Goal: Transaction & Acquisition: Purchase product/service

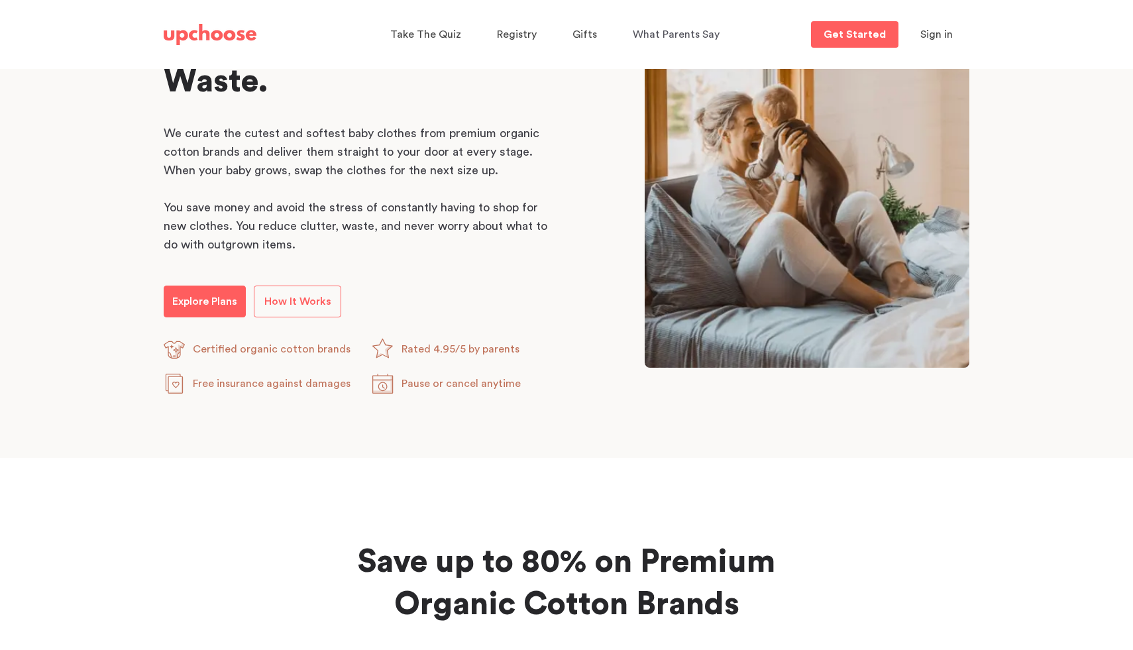
scroll to position [740, 0]
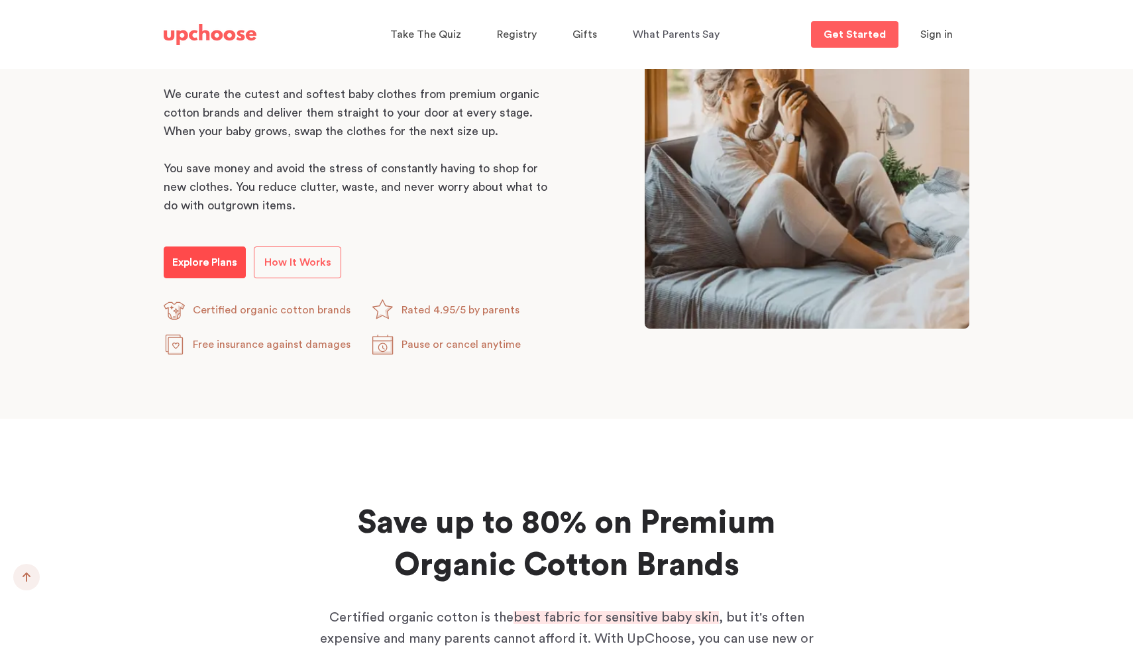
click at [194, 265] on p "Explore Plans" at bounding box center [204, 263] width 65 height 16
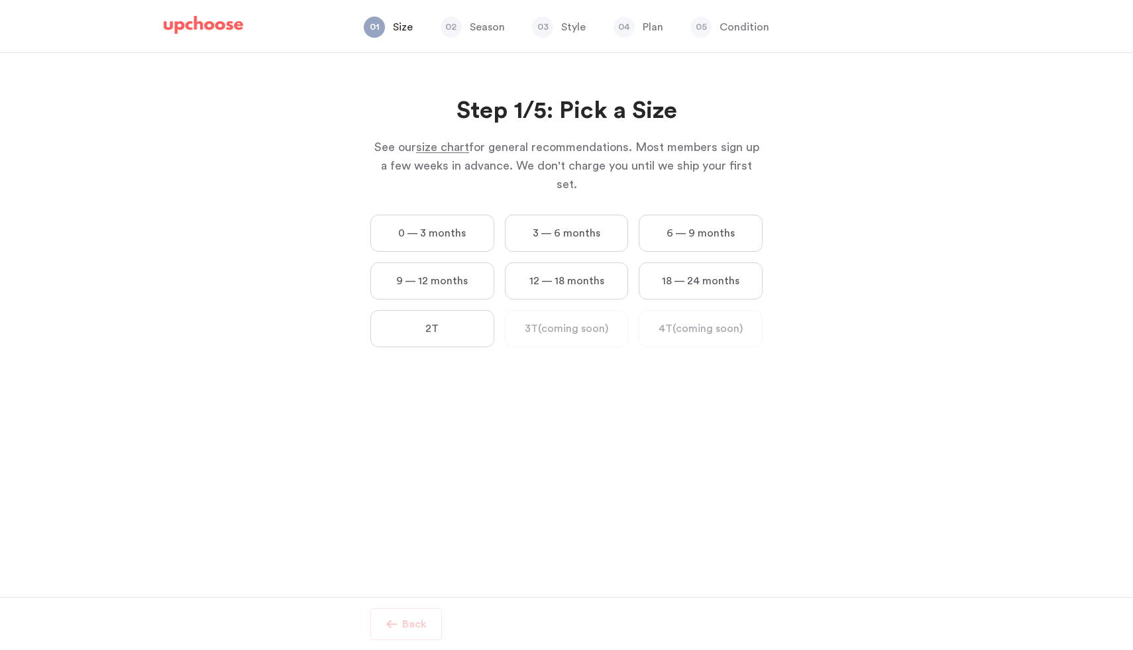
click at [667, 272] on label "18 — 24 months" at bounding box center [701, 280] width 124 height 37
click at [0, 0] on months "18 — 24 months" at bounding box center [0, 0] width 0 height 0
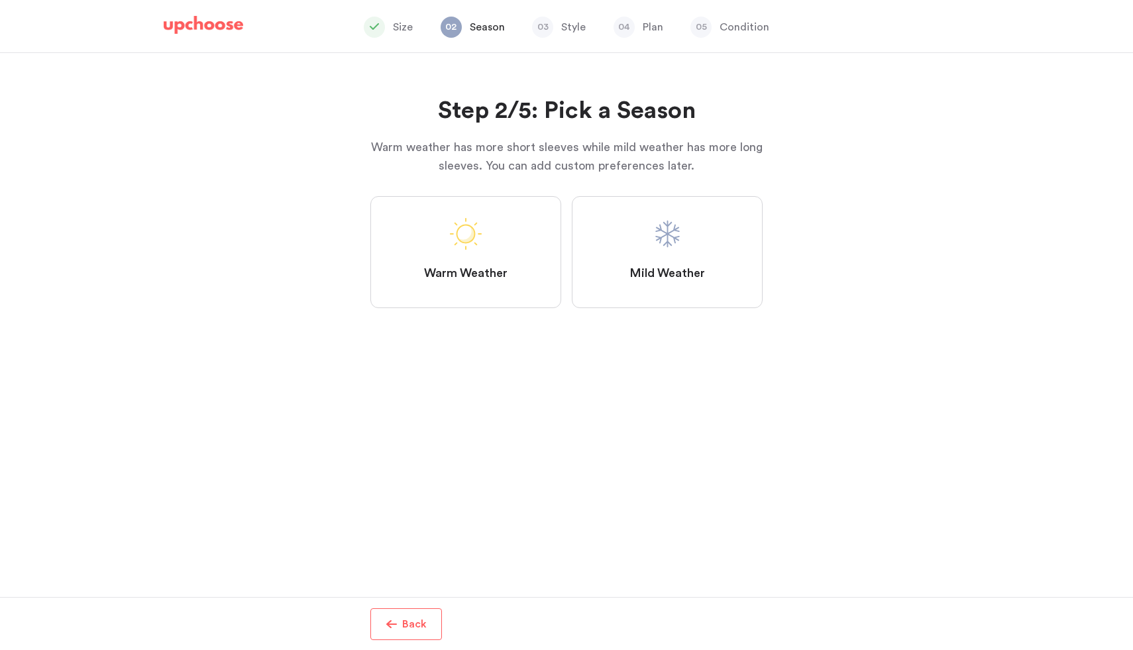
click at [401, 629] on span "Back" at bounding box center [412, 624] width 30 height 16
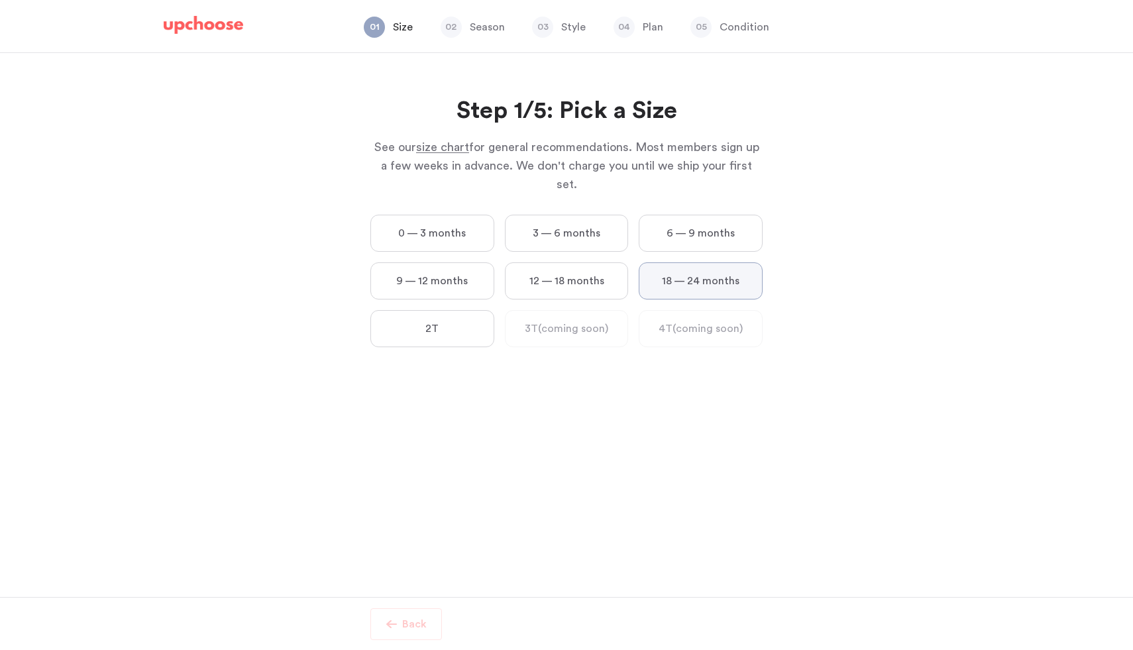
click at [702, 262] on label "18 — 24 months" at bounding box center [701, 280] width 124 height 37
click at [0, 0] on months "18 — 24 months" at bounding box center [0, 0] width 0 height 0
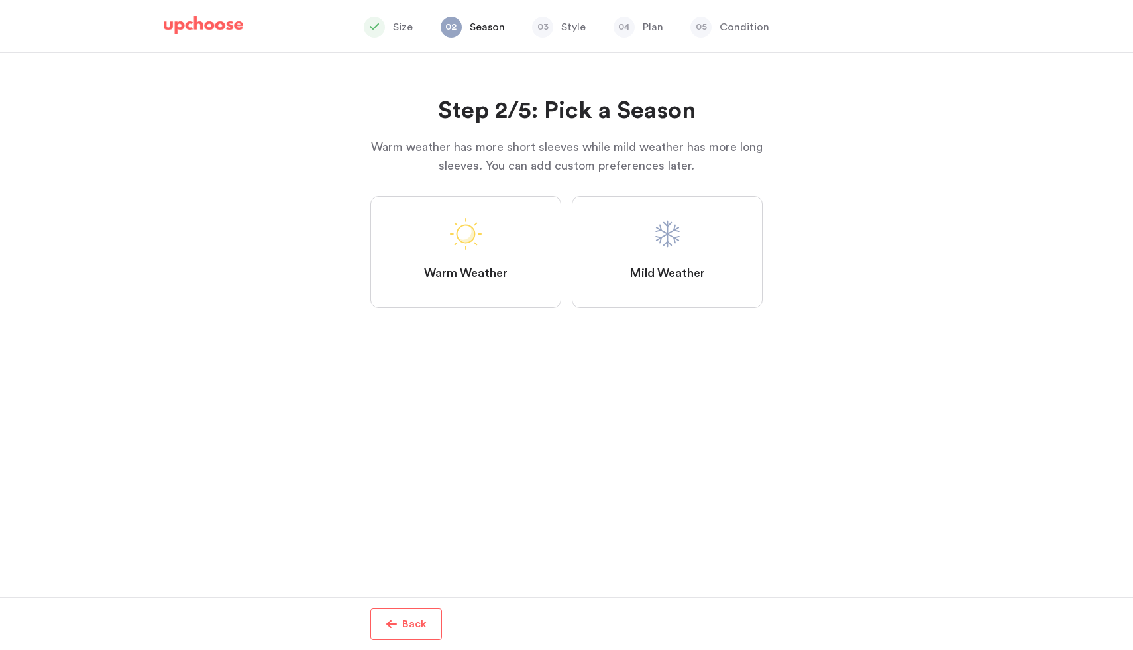
click at [658, 246] on span at bounding box center [668, 234] width 32 height 32
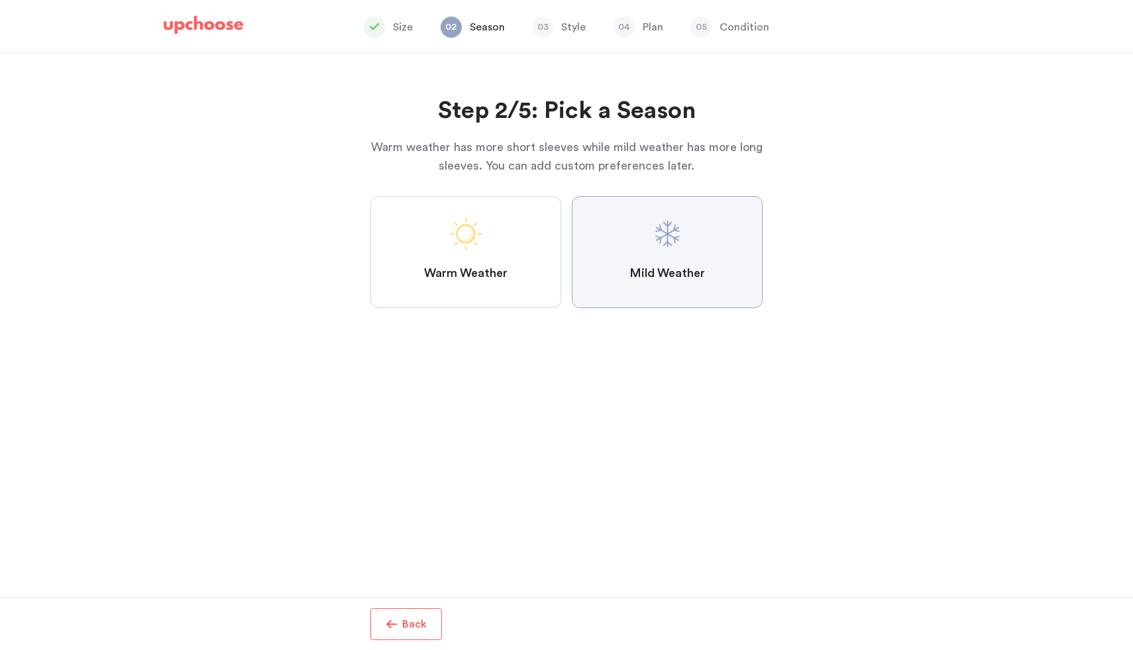
click at [0, 0] on Weather "Mild Weather" at bounding box center [0, 0] width 0 height 0
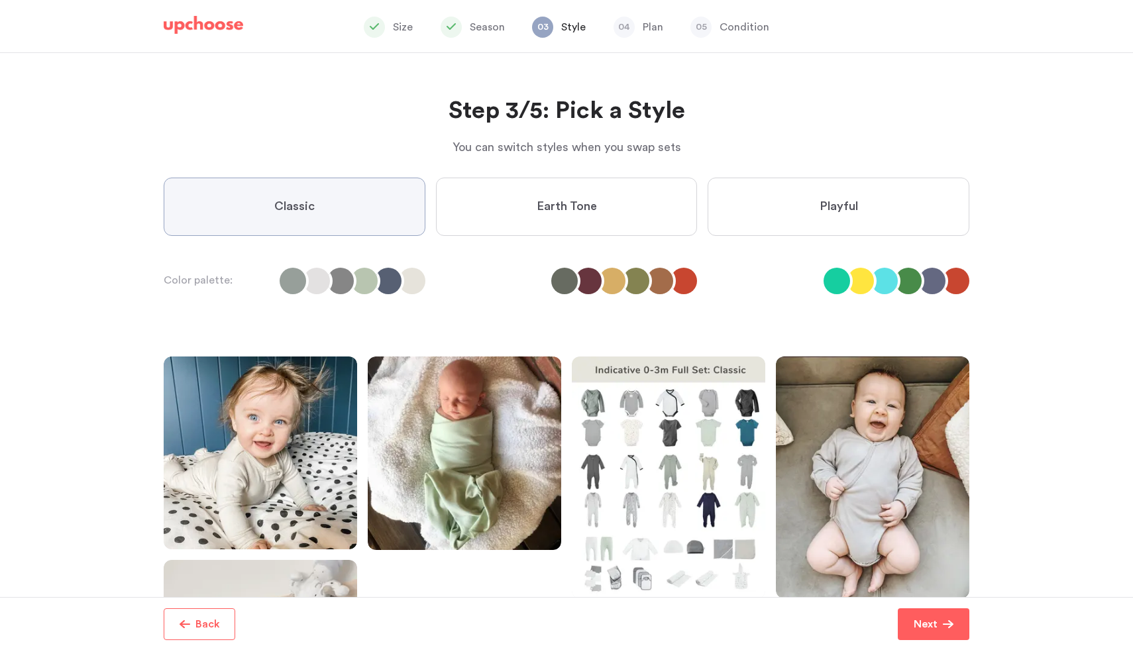
click at [617, 211] on label "Earth Tone" at bounding box center [567, 207] width 262 height 58
click at [0, 0] on Tone "Earth Tone" at bounding box center [0, 0] width 0 height 0
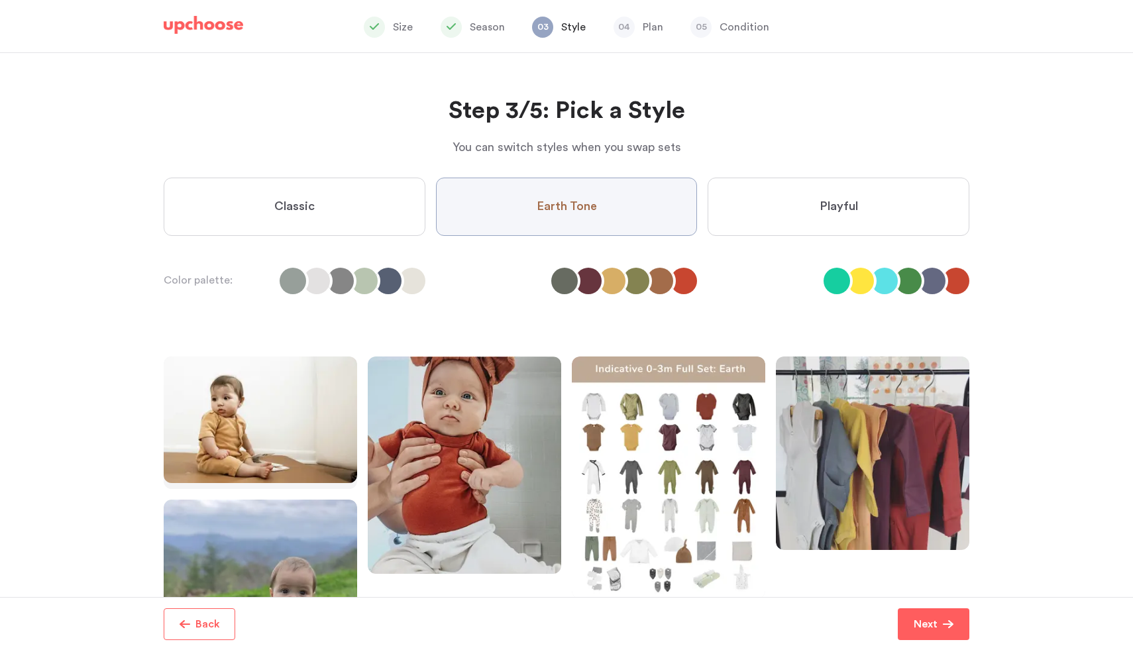
click at [312, 216] on label "Classic" at bounding box center [295, 207] width 262 height 58
click at [0, 0] on input "Classic" at bounding box center [0, 0] width 0 height 0
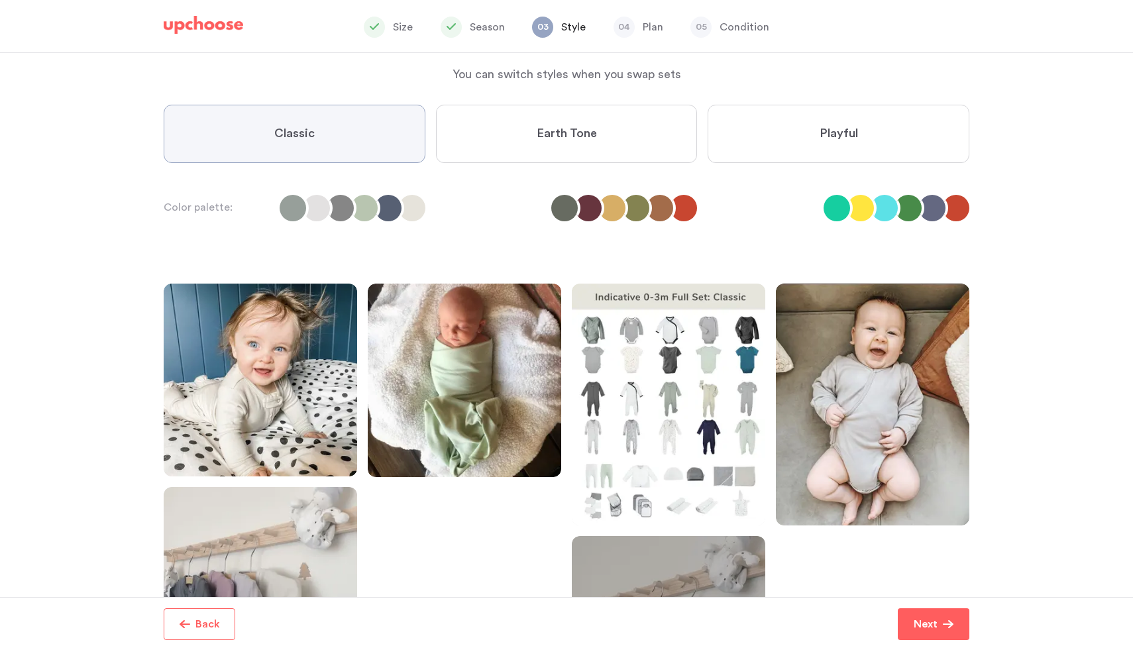
scroll to position [55, 0]
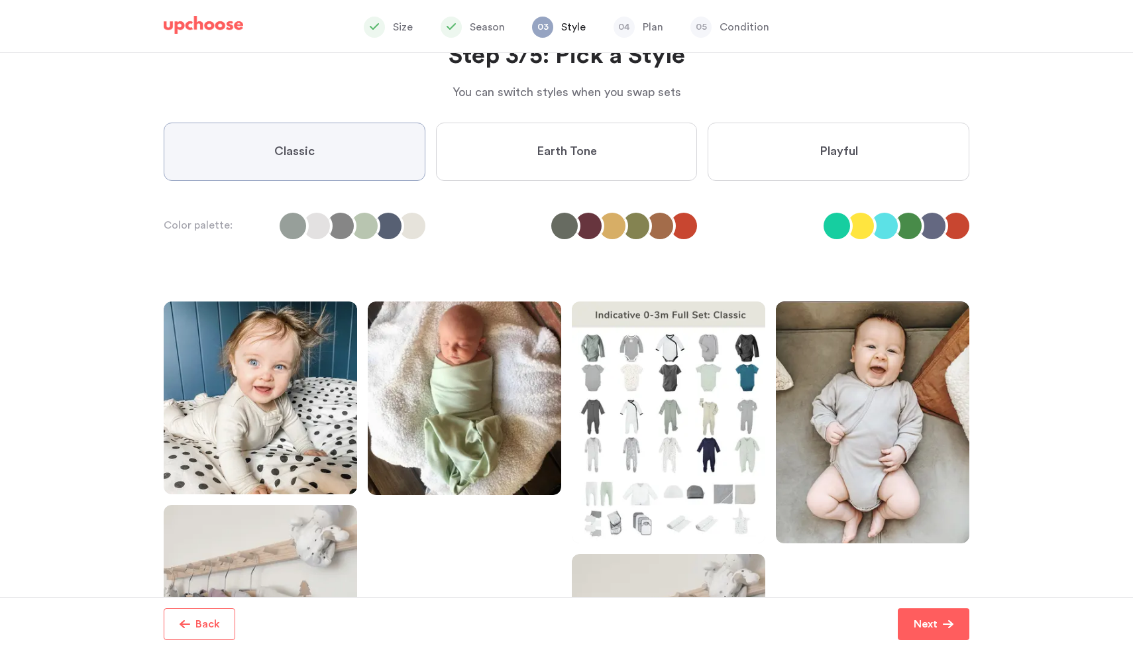
click at [596, 143] on label "Earth Tone" at bounding box center [567, 152] width 262 height 58
click at [0, 0] on Tone "Earth Tone" at bounding box center [0, 0] width 0 height 0
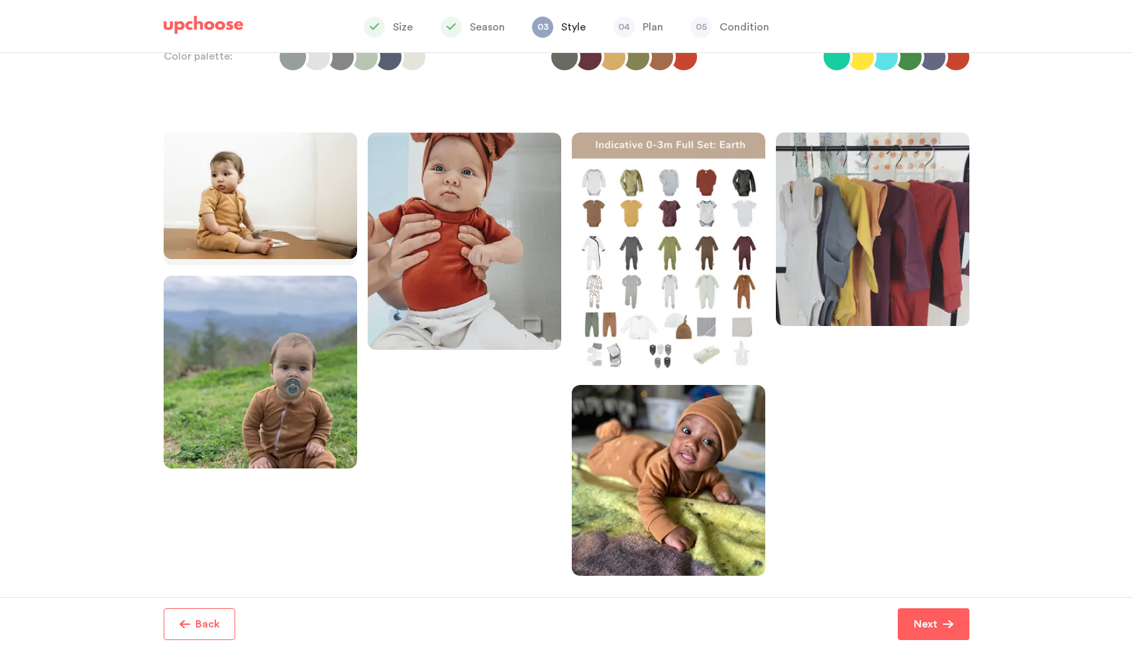
scroll to position [0, 0]
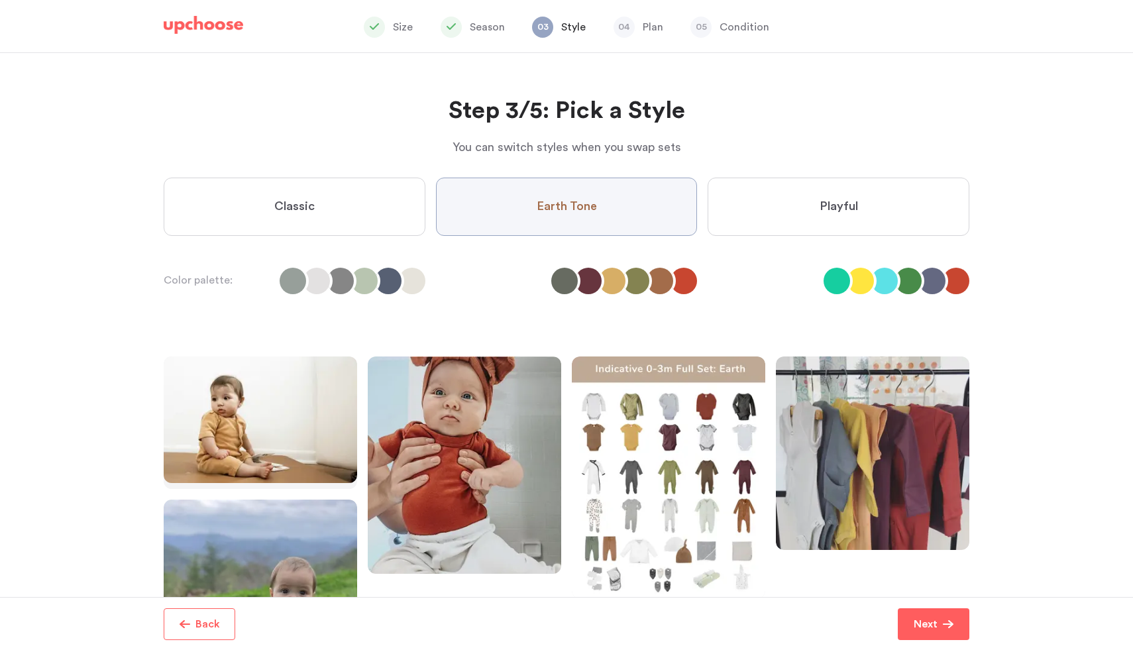
click at [790, 224] on label "Playful" at bounding box center [839, 207] width 262 height 58
click at [0, 0] on input "Playful" at bounding box center [0, 0] width 0 height 0
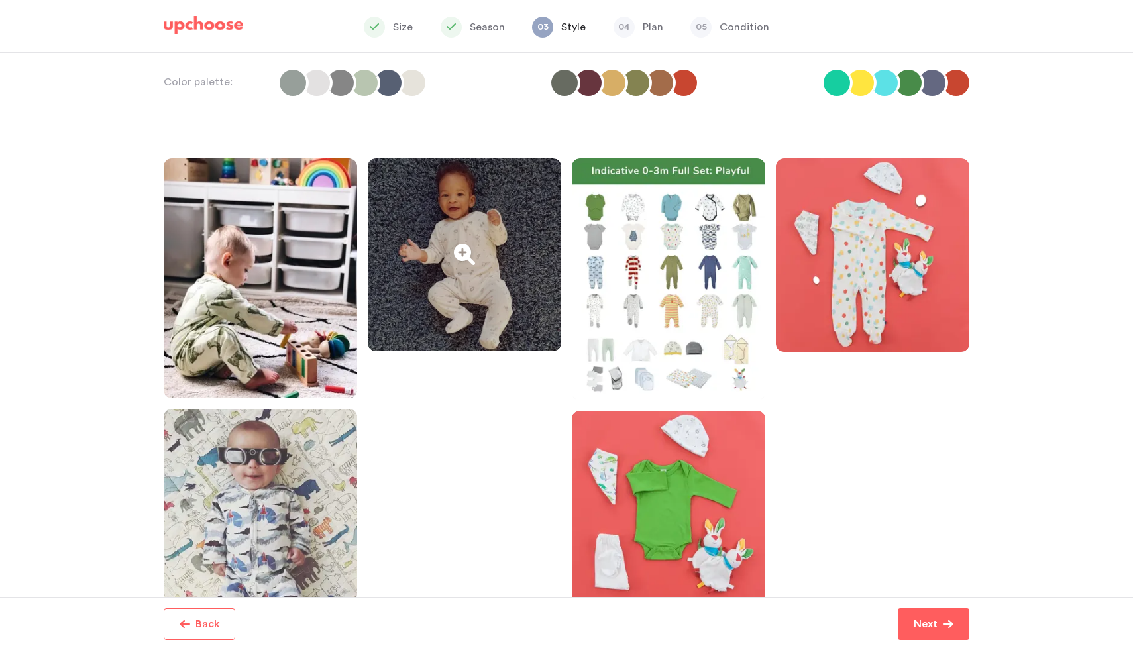
scroll to position [227, 0]
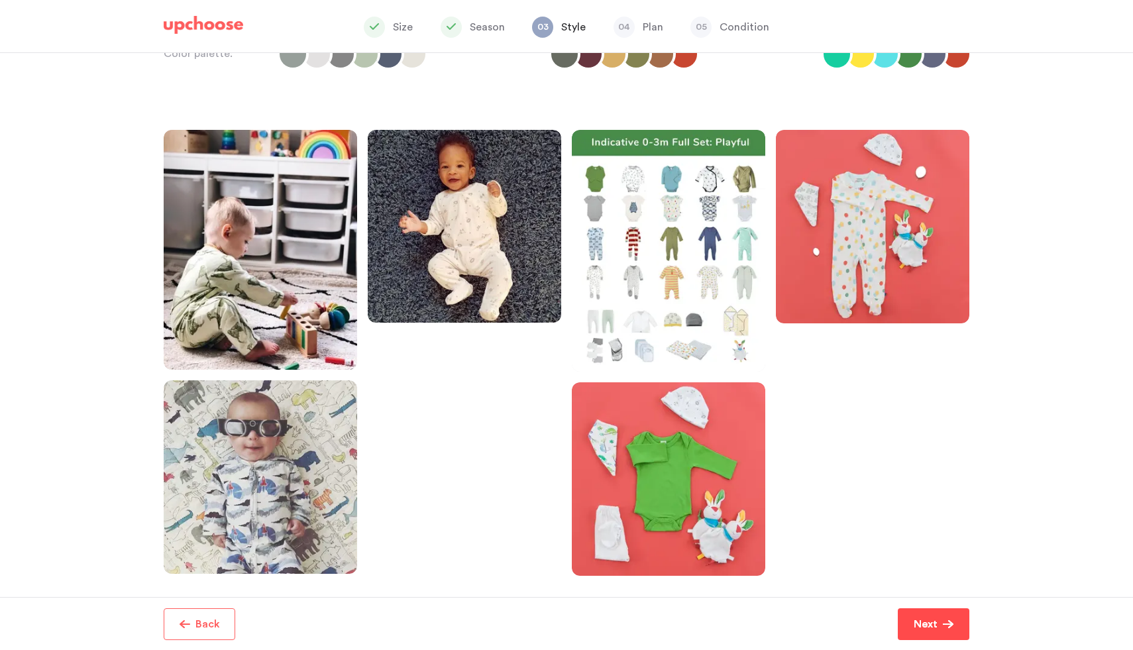
click at [915, 622] on p "Next" at bounding box center [926, 624] width 24 height 16
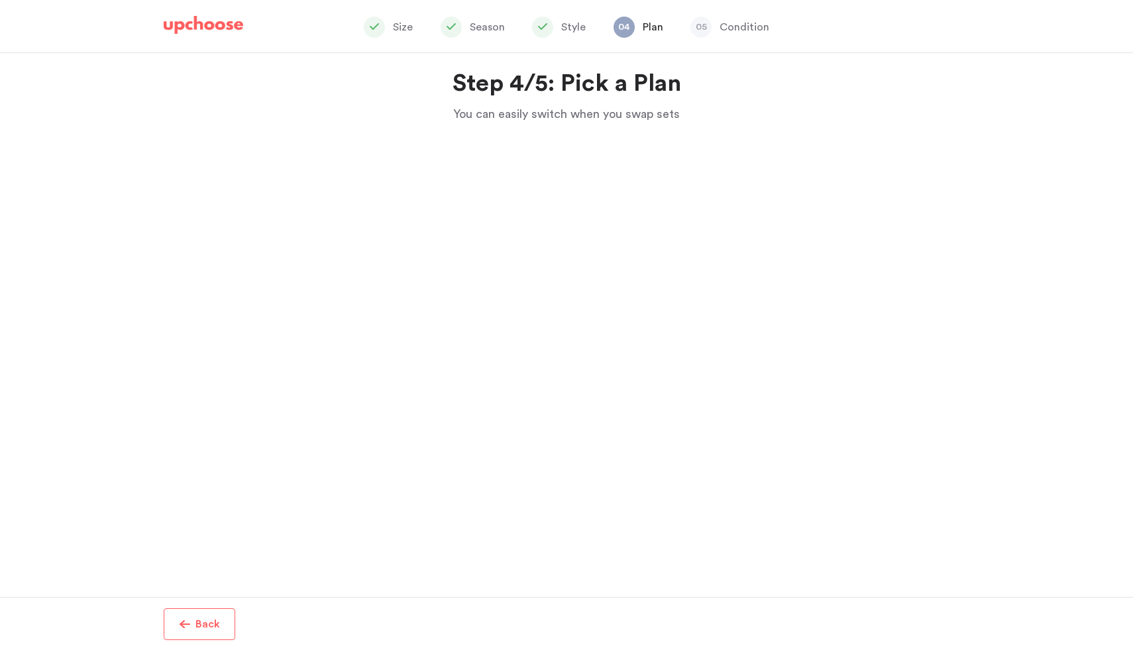
scroll to position [12, 0]
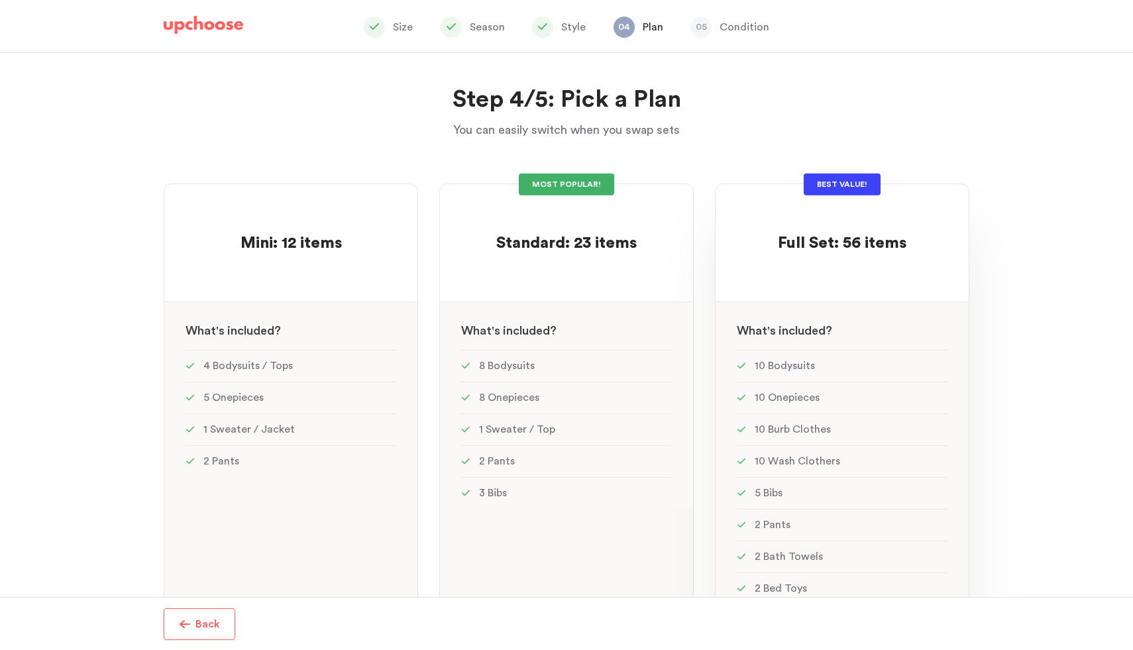
click at [848, 217] on p at bounding box center [842, 222] width 129 height 21
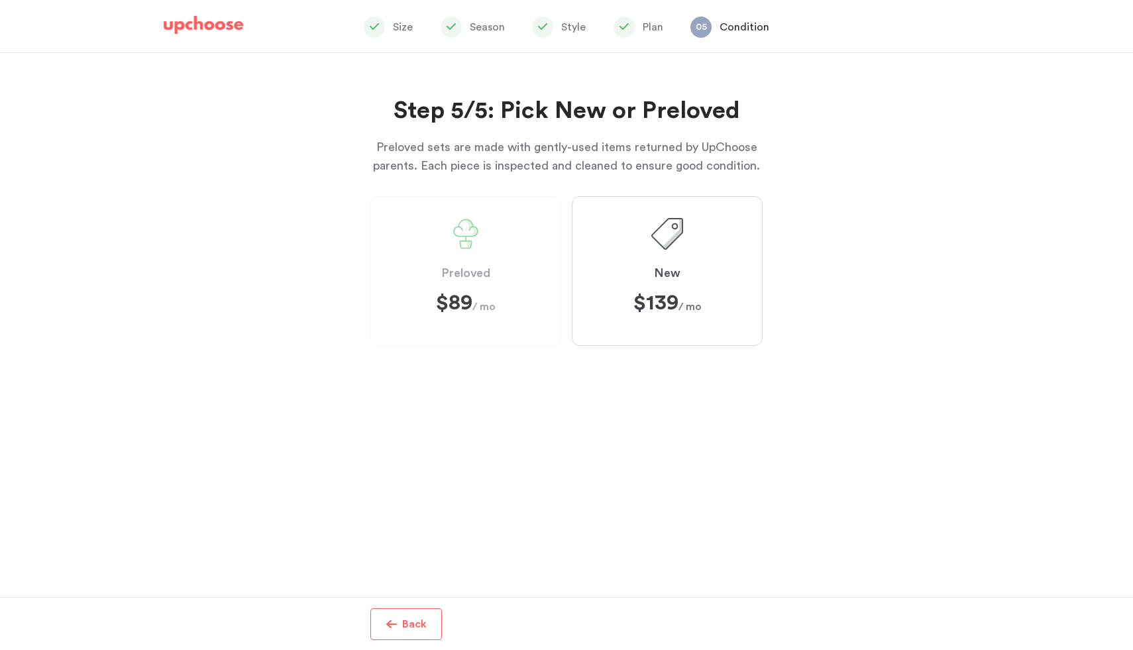
scroll to position [176, 0]
